Goal: Check status: Check status

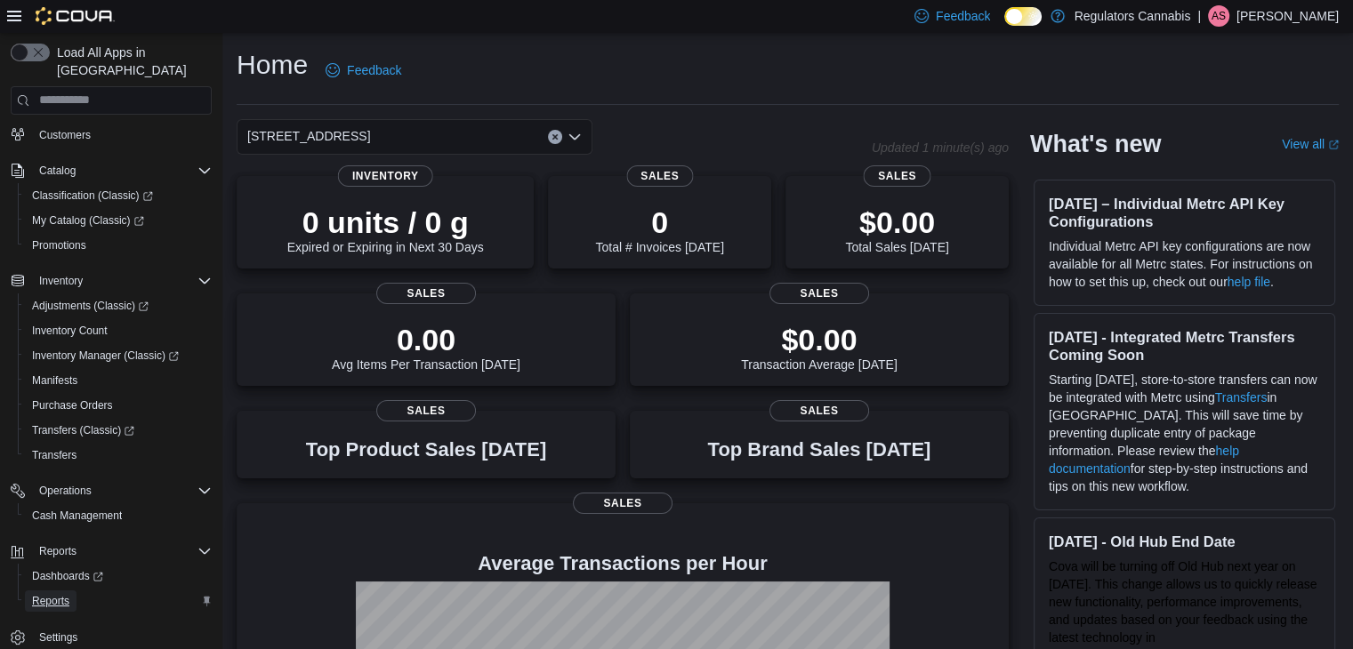
scroll to position [231, 0]
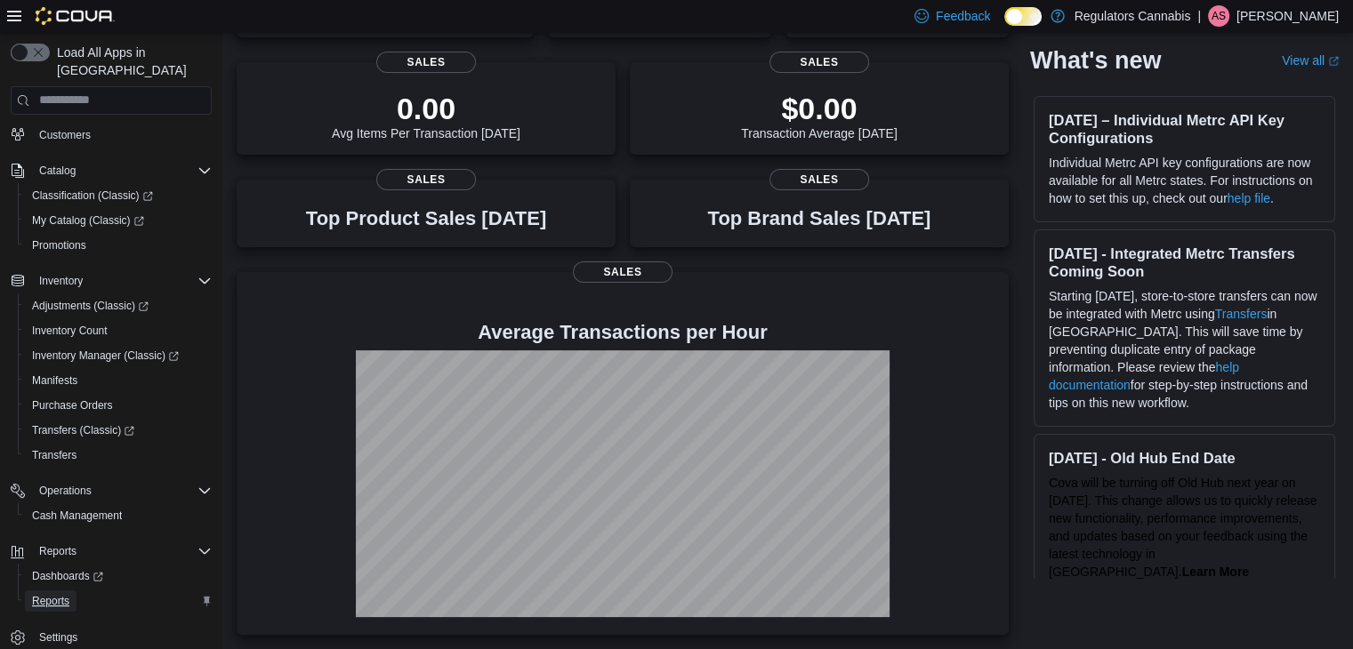
click at [48, 594] on span "Reports" at bounding box center [50, 601] width 37 height 14
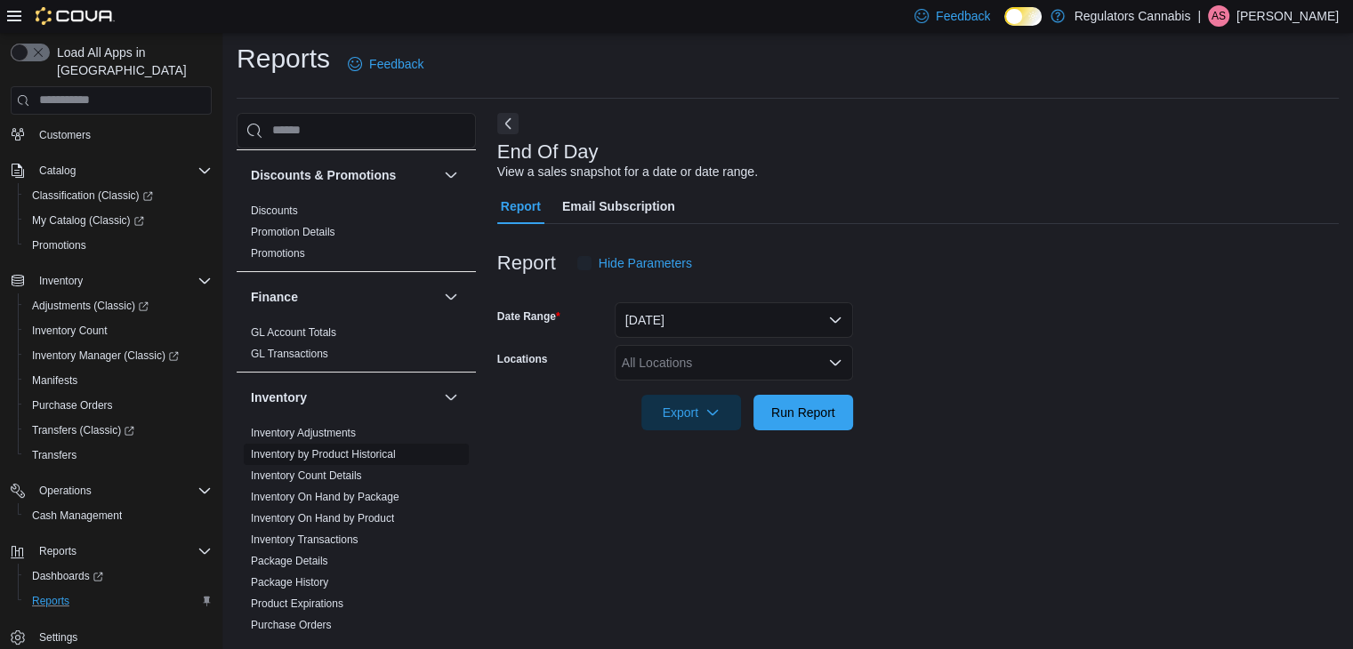
scroll to position [267, 0]
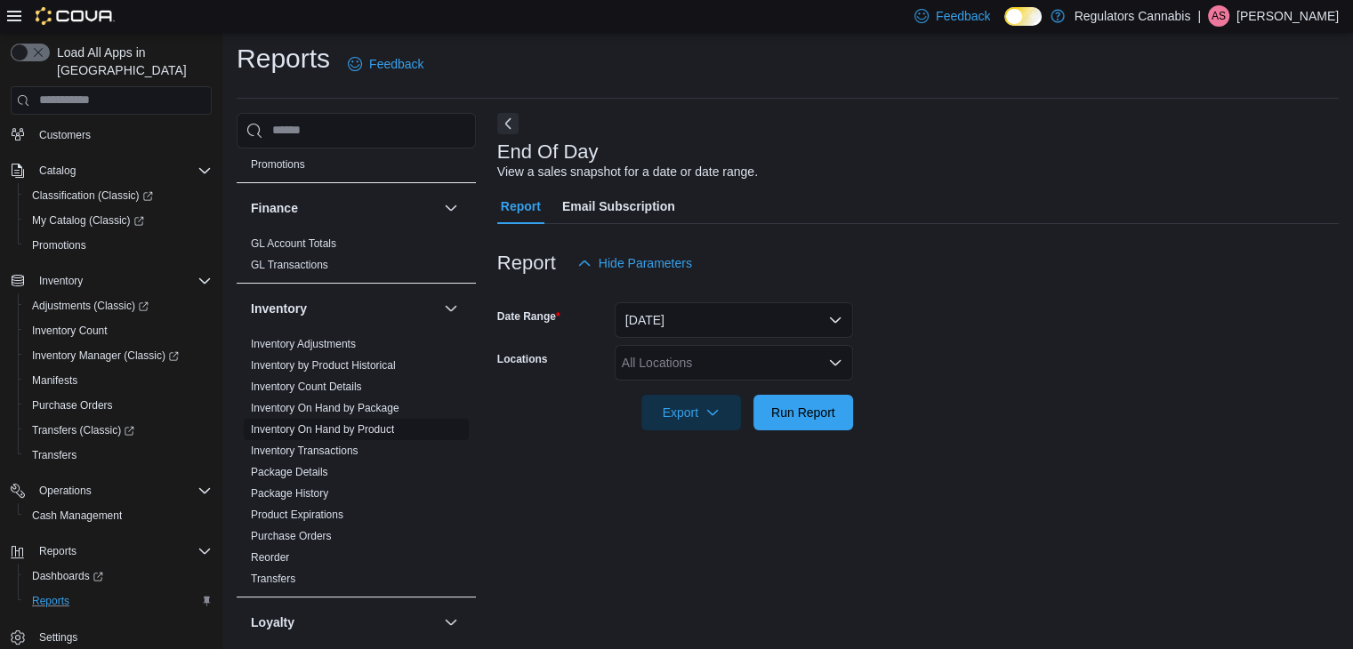
click at [359, 427] on link "Inventory On Hand by Product" at bounding box center [322, 429] width 143 height 12
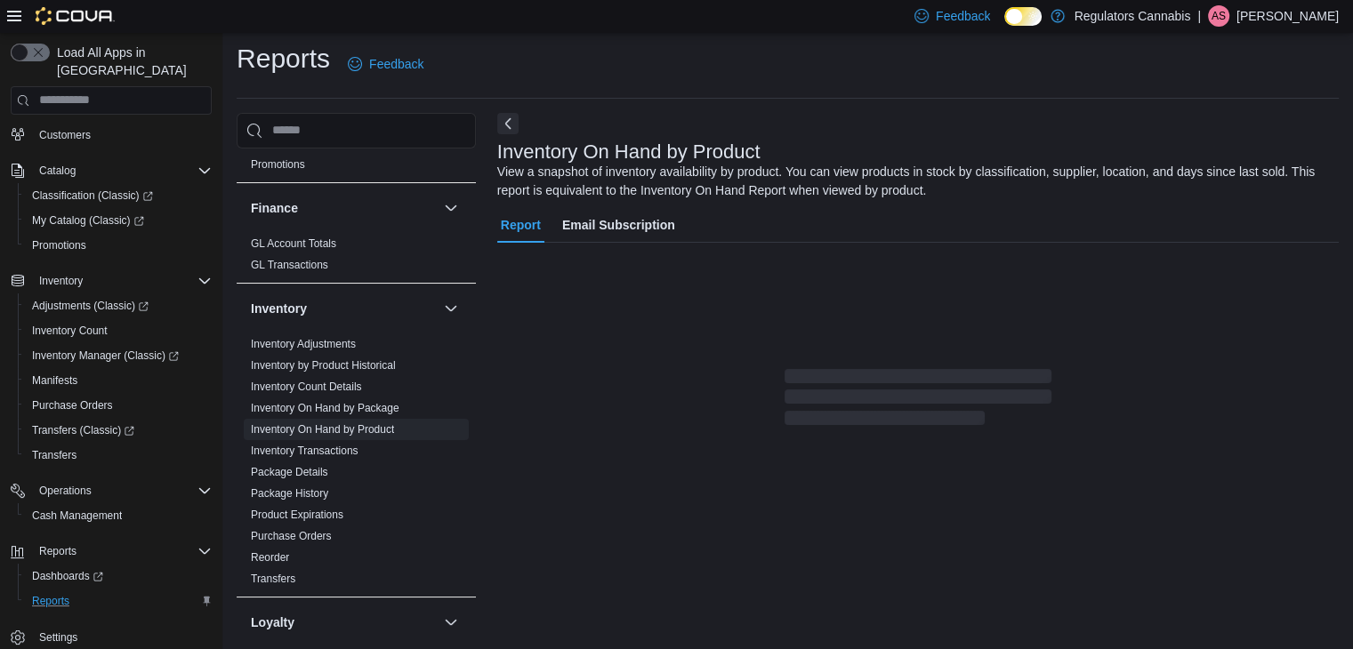
scroll to position [60, 0]
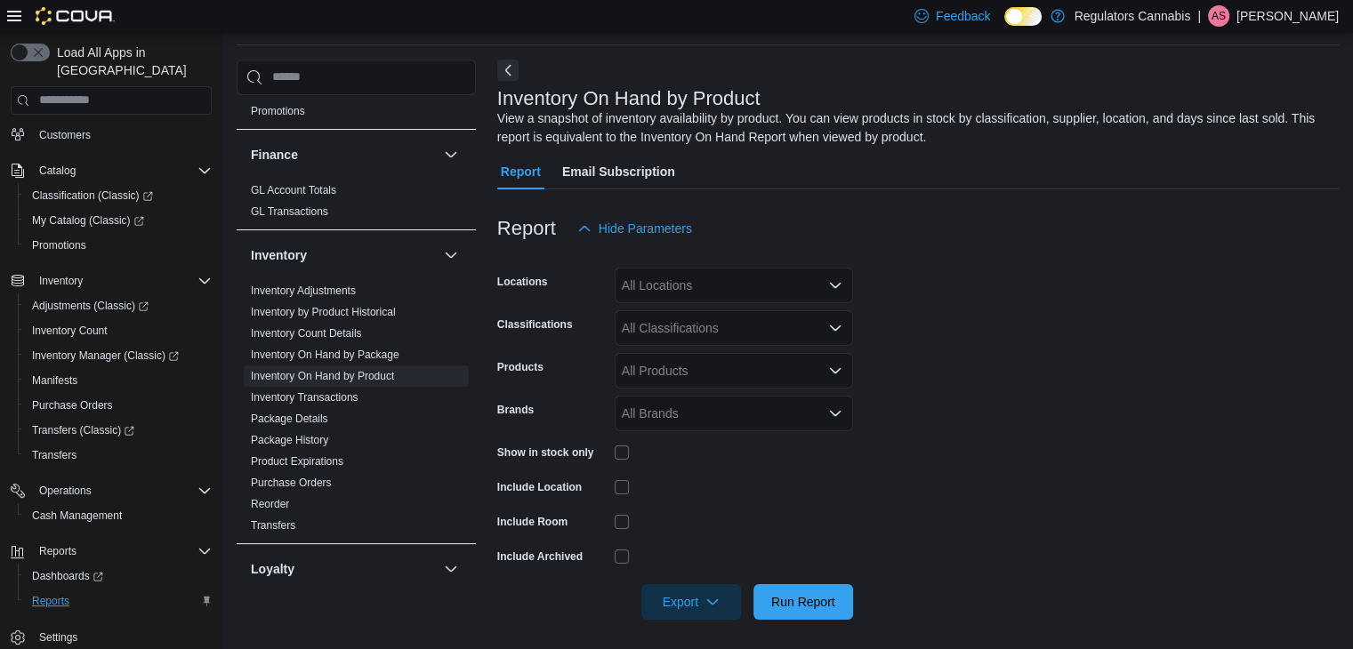
click at [741, 287] on div "All Locations" at bounding box center [734, 286] width 238 height 36
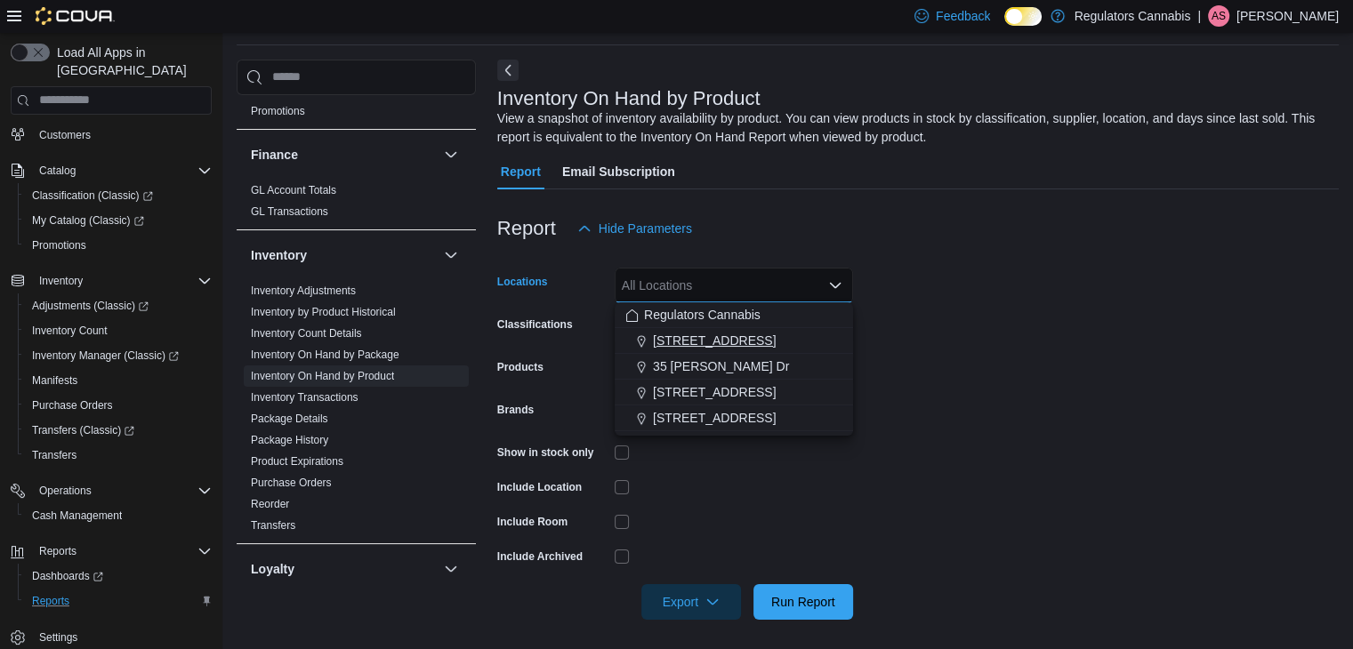
click at [707, 336] on span "3099 Forest Glade Dr" at bounding box center [714, 341] width 123 height 18
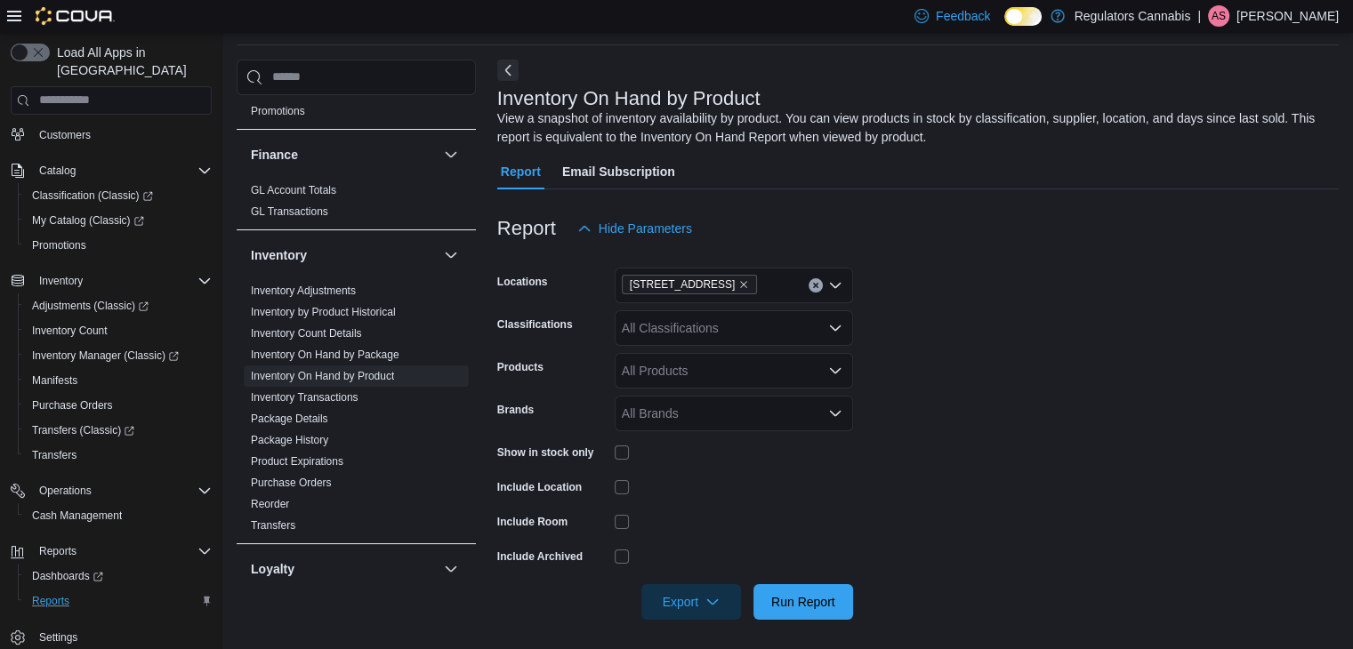
click at [1141, 260] on div at bounding box center [918, 256] width 842 height 21
click at [739, 332] on div "All Classifications" at bounding box center [734, 328] width 238 height 36
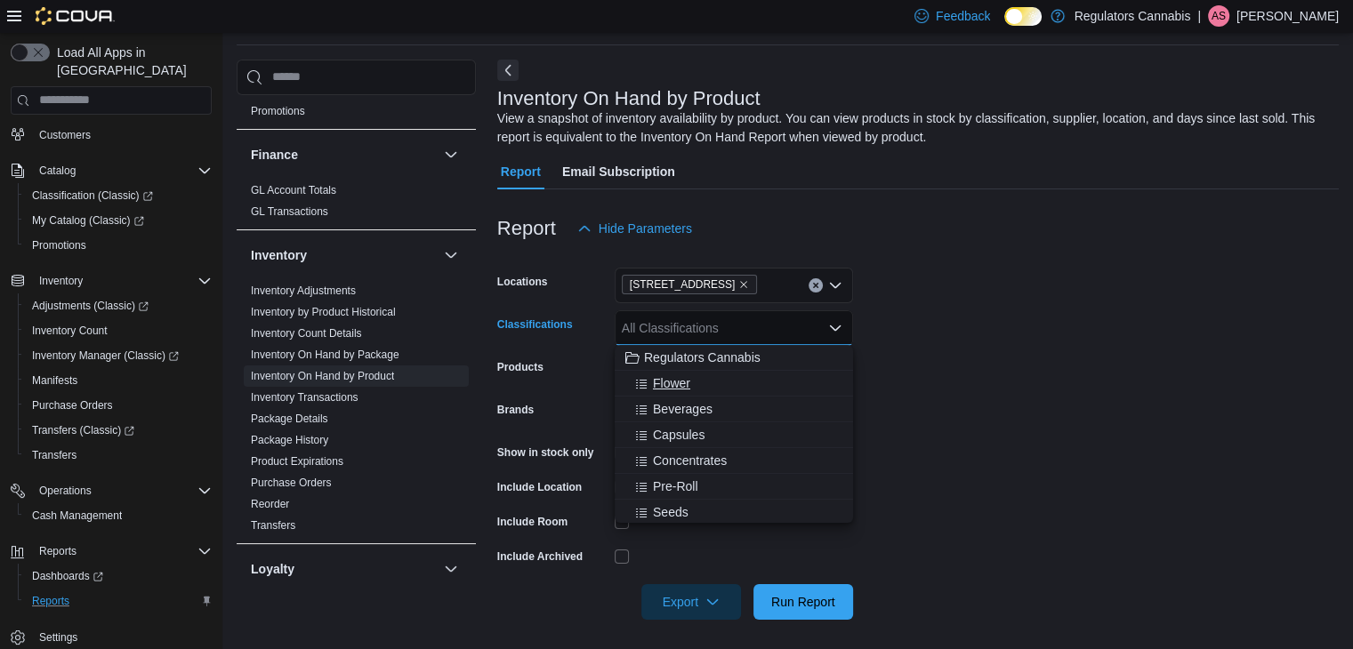
click at [717, 376] on div "Flower" at bounding box center [733, 383] width 217 height 18
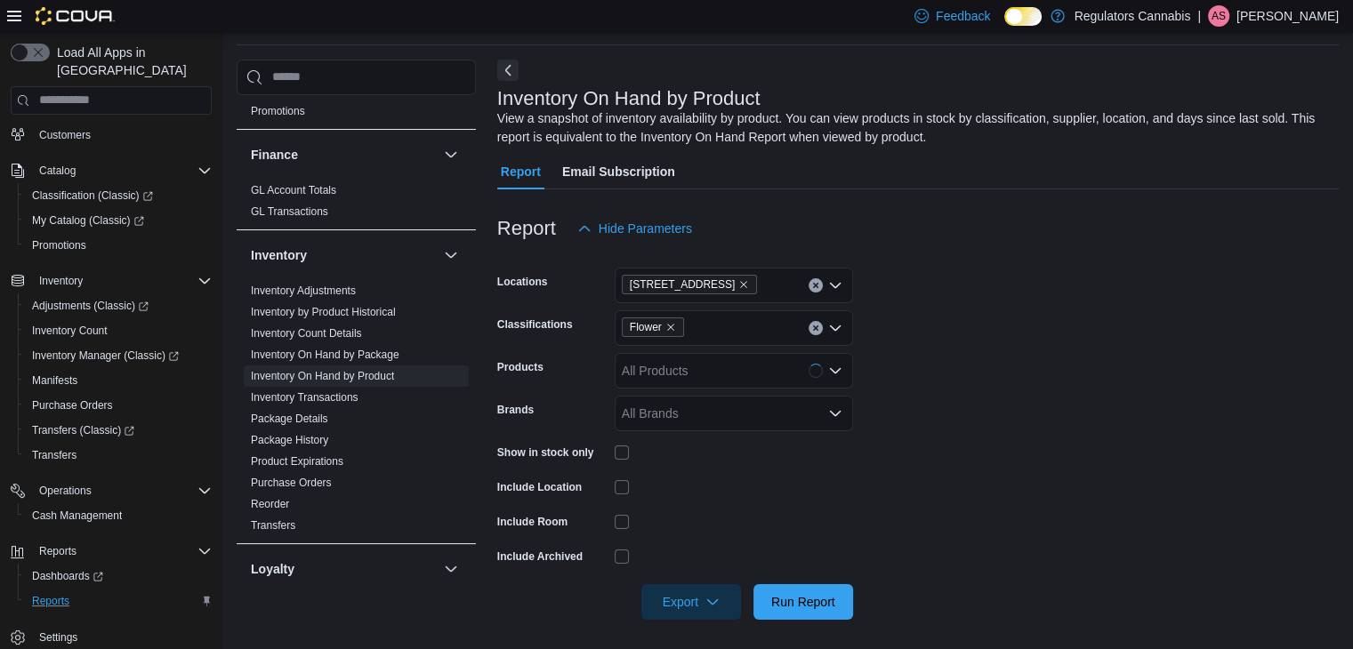
click at [1083, 326] on form "Locations 3099 Forest Glade Dr Classifications Flower Products All Products Bra…" at bounding box center [918, 433] width 842 height 374
click at [797, 600] on span "Run Report" at bounding box center [803, 601] width 64 height 18
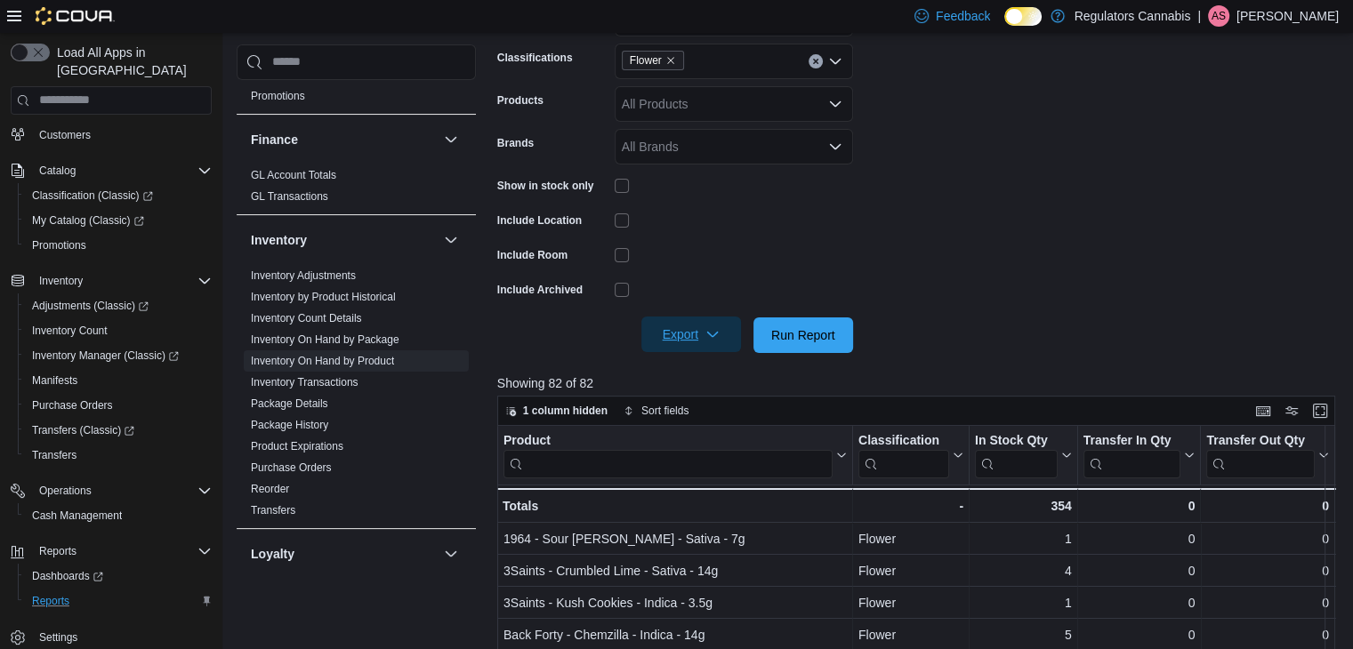
click at [699, 342] on span "Export" at bounding box center [691, 335] width 78 height 36
click at [673, 369] on span "Export to Excel" at bounding box center [694, 370] width 80 height 14
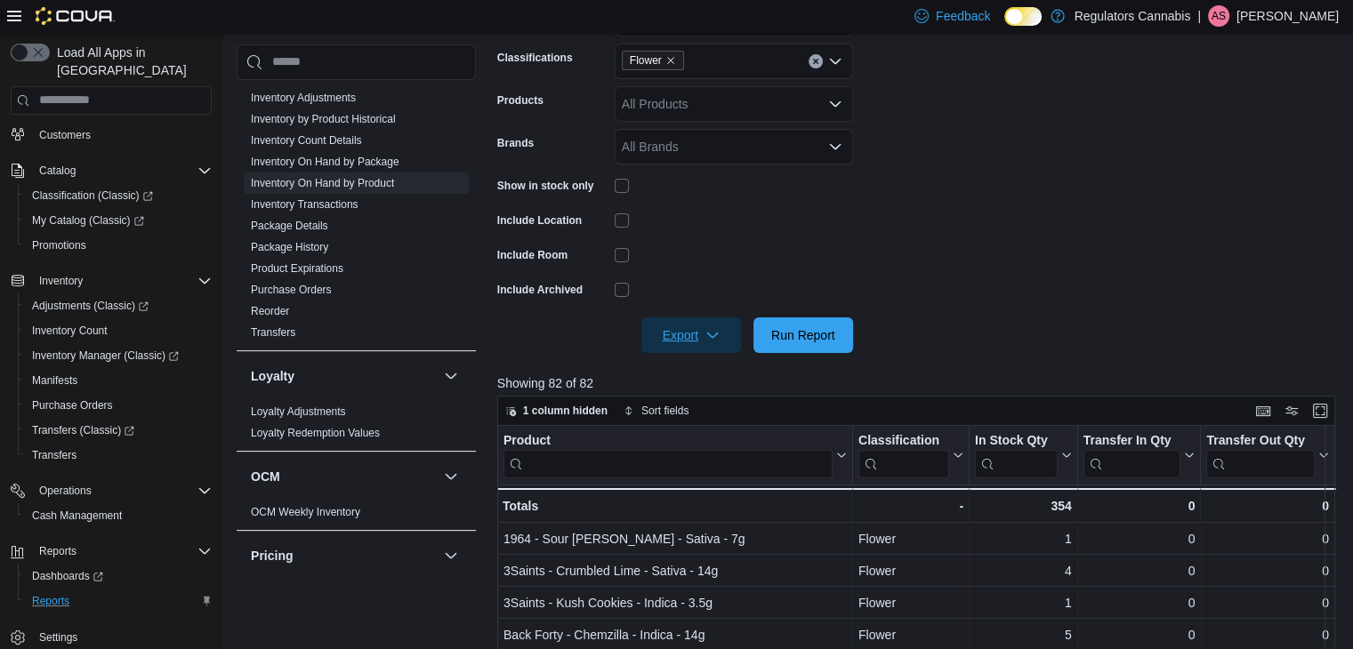
scroll to position [623, 0]
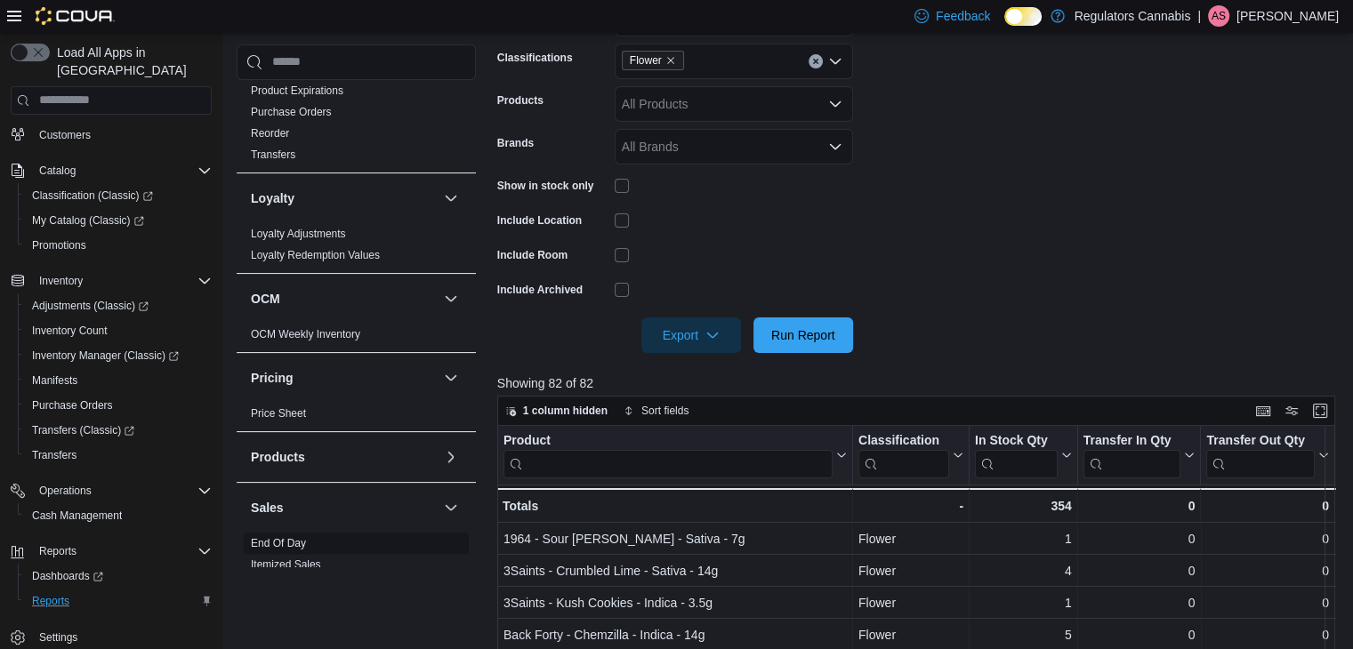
click at [287, 544] on link "End Of Day" at bounding box center [278, 543] width 55 height 12
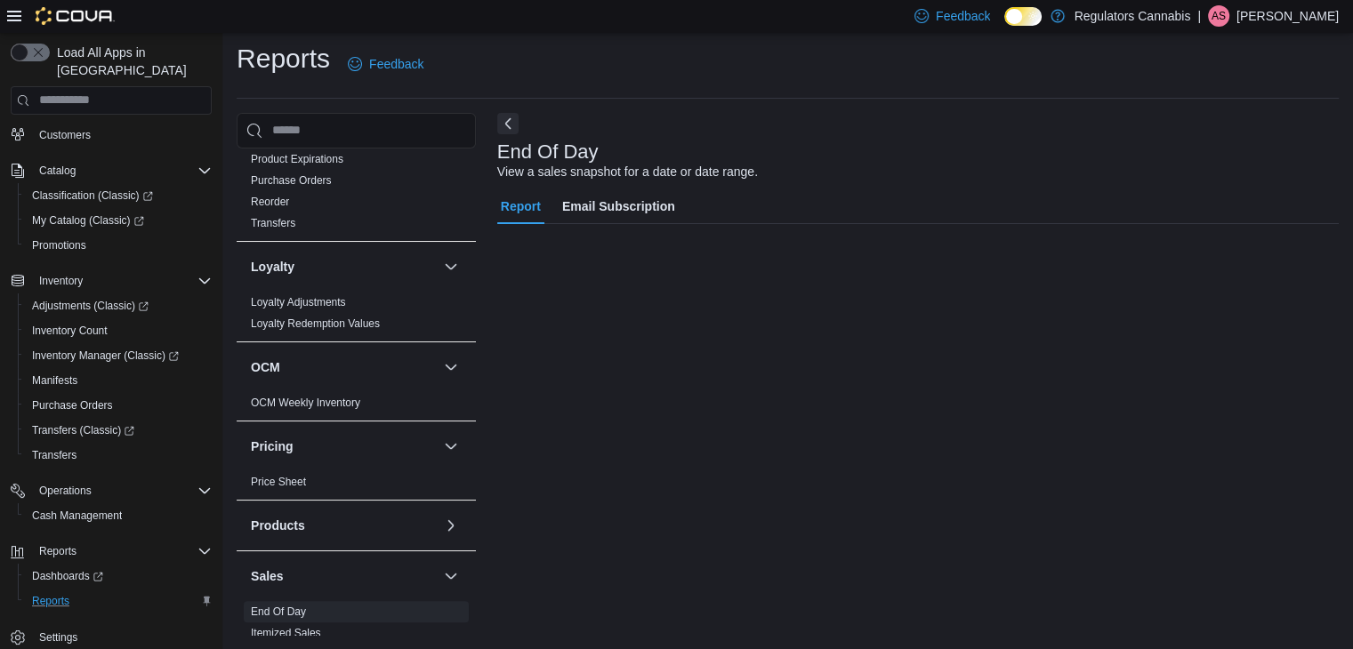
scroll to position [6, 0]
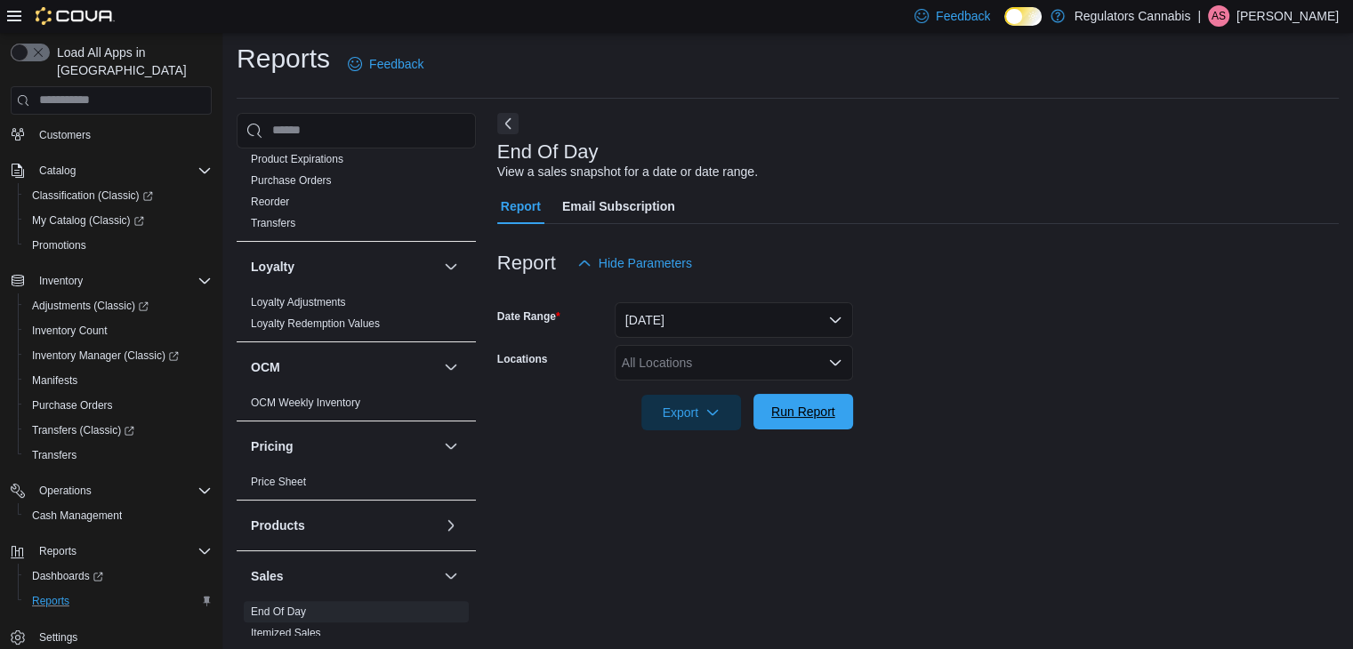
click at [800, 411] on span "Run Report" at bounding box center [803, 412] width 64 height 18
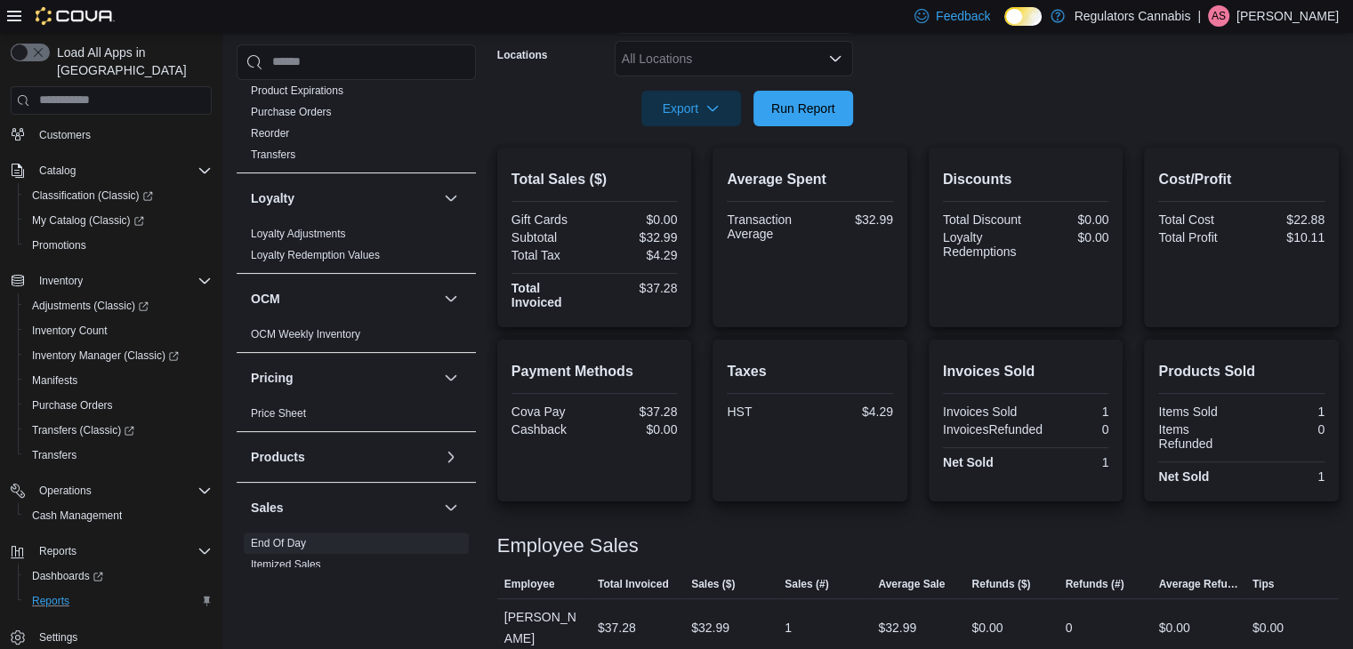
scroll to position [44, 0]
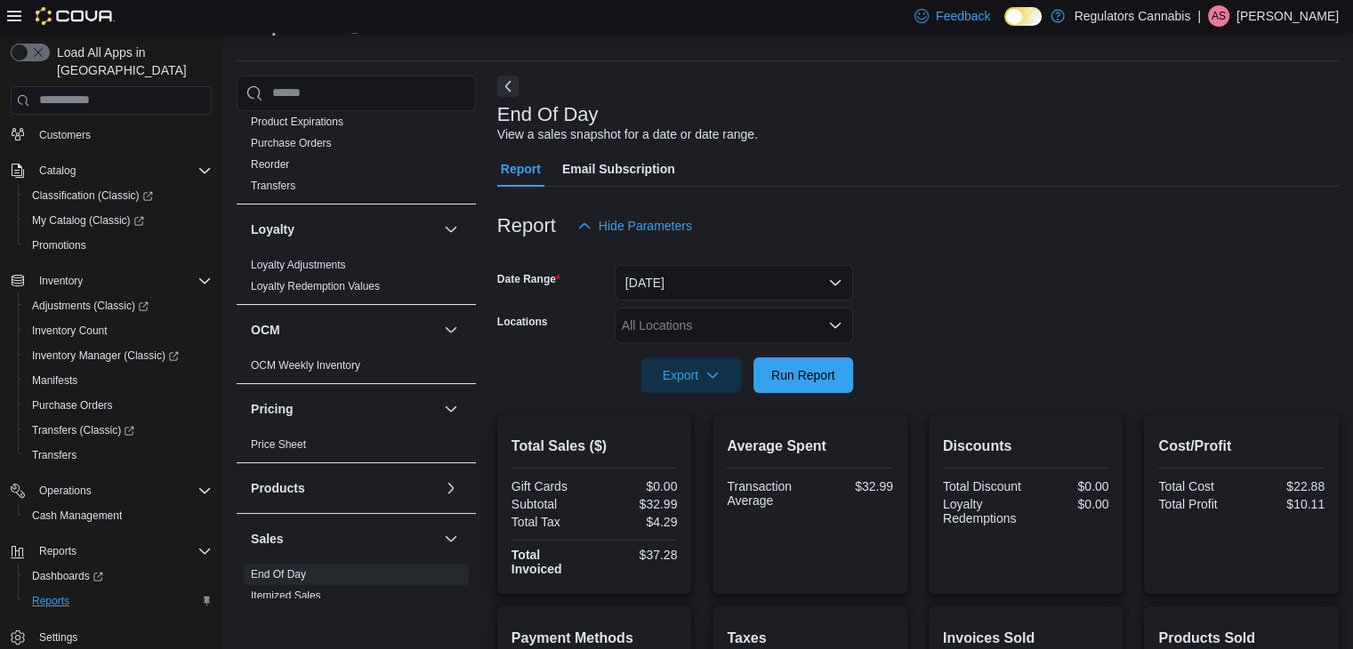
click at [801, 353] on div at bounding box center [918, 350] width 842 height 14
click at [798, 366] on span "Run Report" at bounding box center [803, 375] width 64 height 18
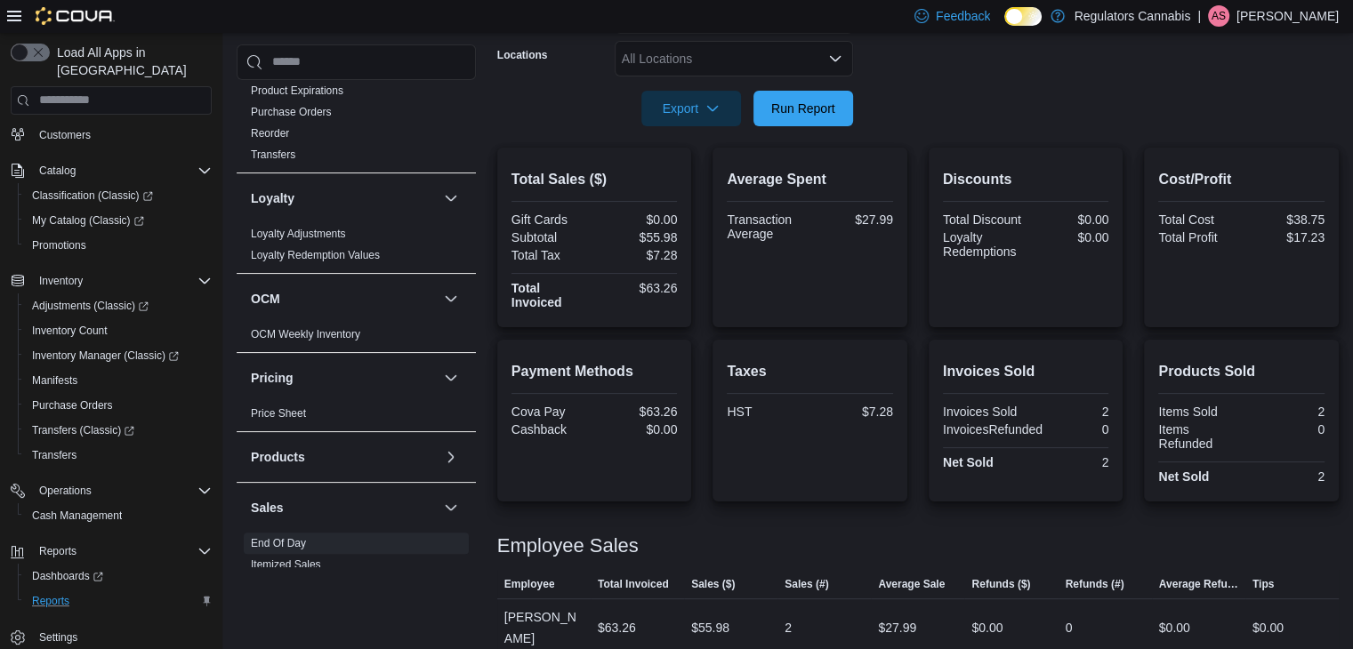
scroll to position [0, 0]
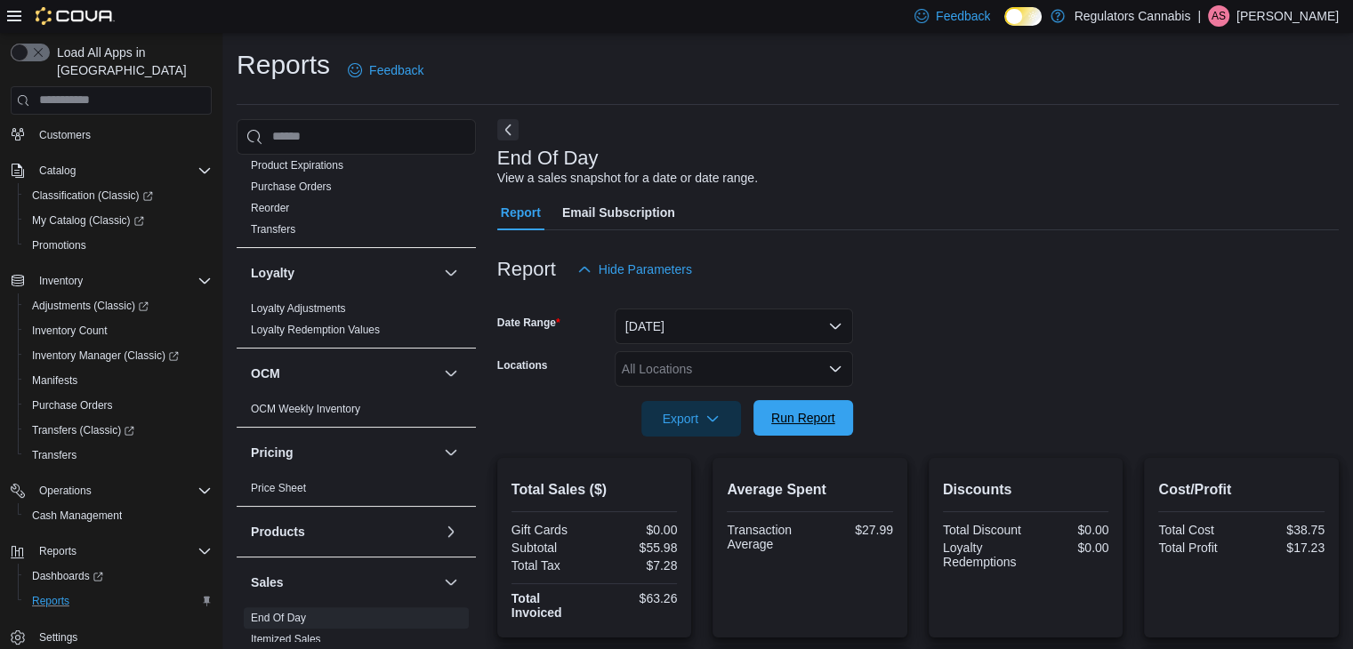
click at [795, 421] on span "Run Report" at bounding box center [803, 418] width 64 height 18
